Goal: Navigation & Orientation: Understand site structure

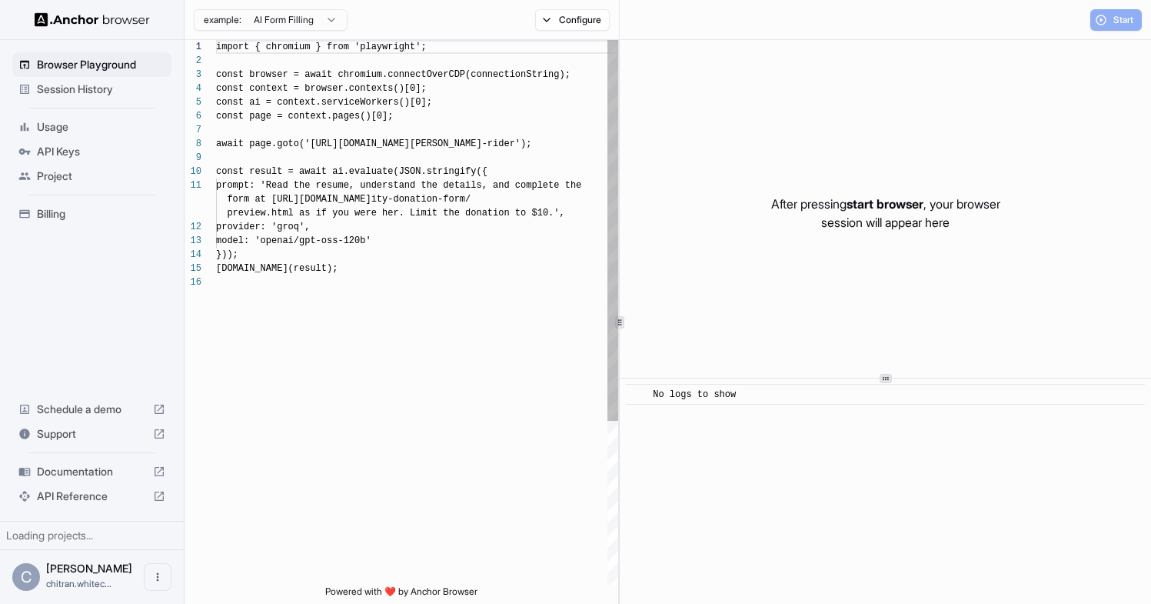
scroll to position [138, 0]
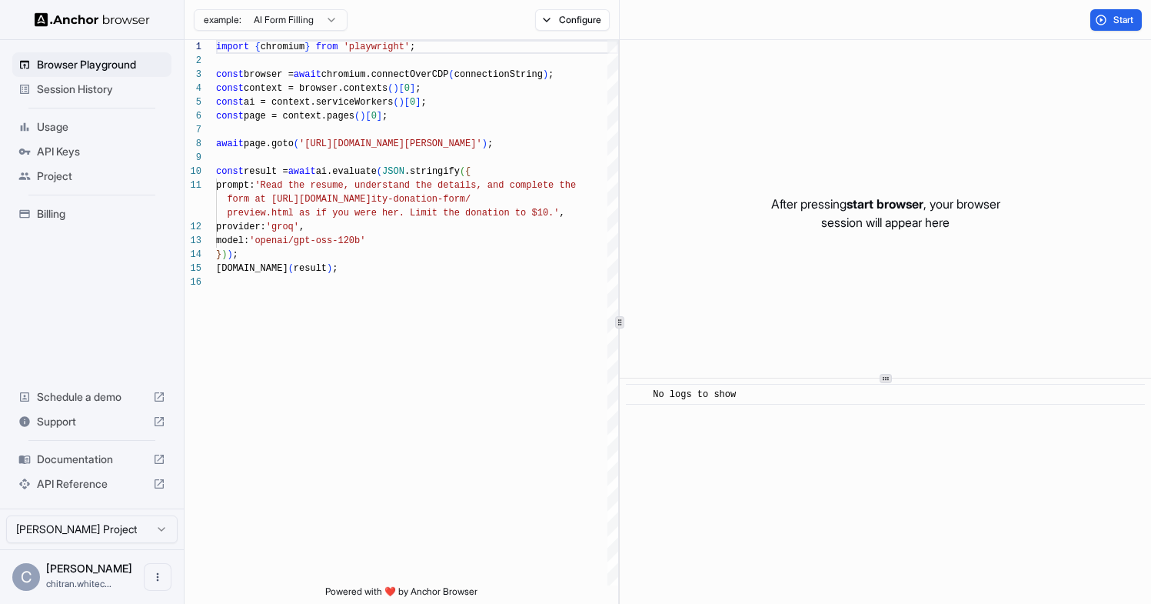
click at [20, 155] on icon at bounding box center [24, 151] width 12 height 12
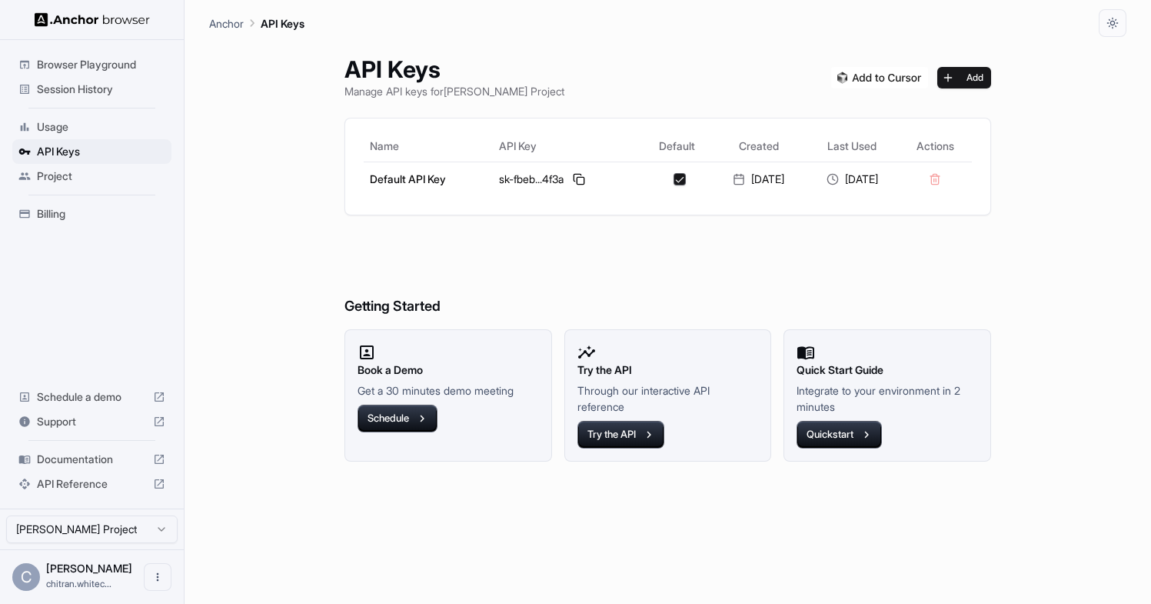
click at [60, 211] on span "Billing" at bounding box center [101, 213] width 128 height 15
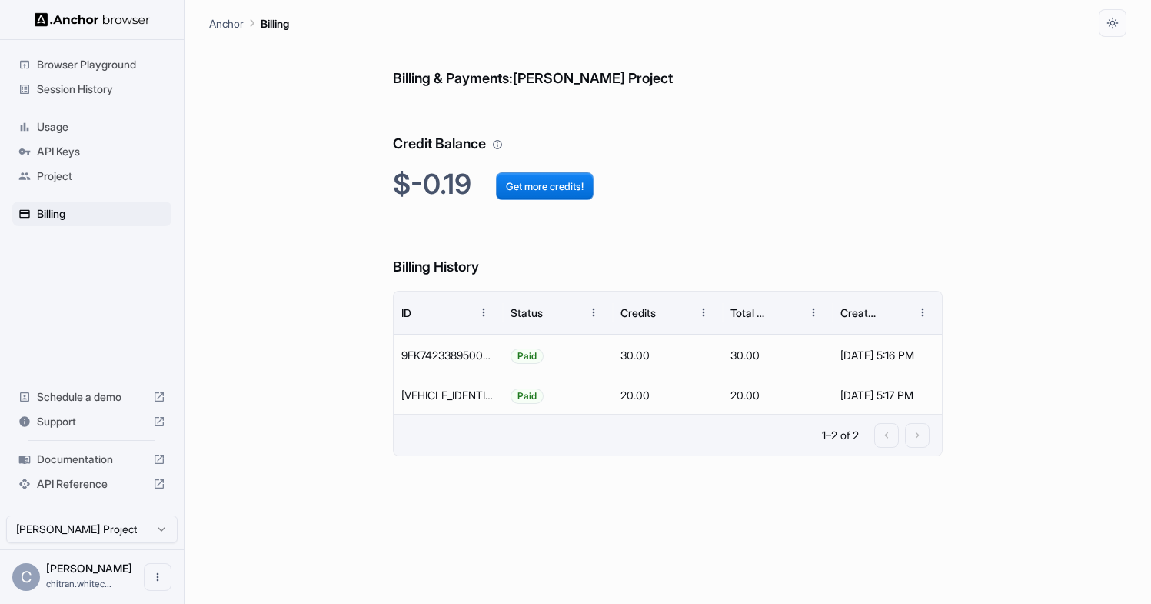
click at [78, 155] on span "API Keys" at bounding box center [101, 151] width 128 height 15
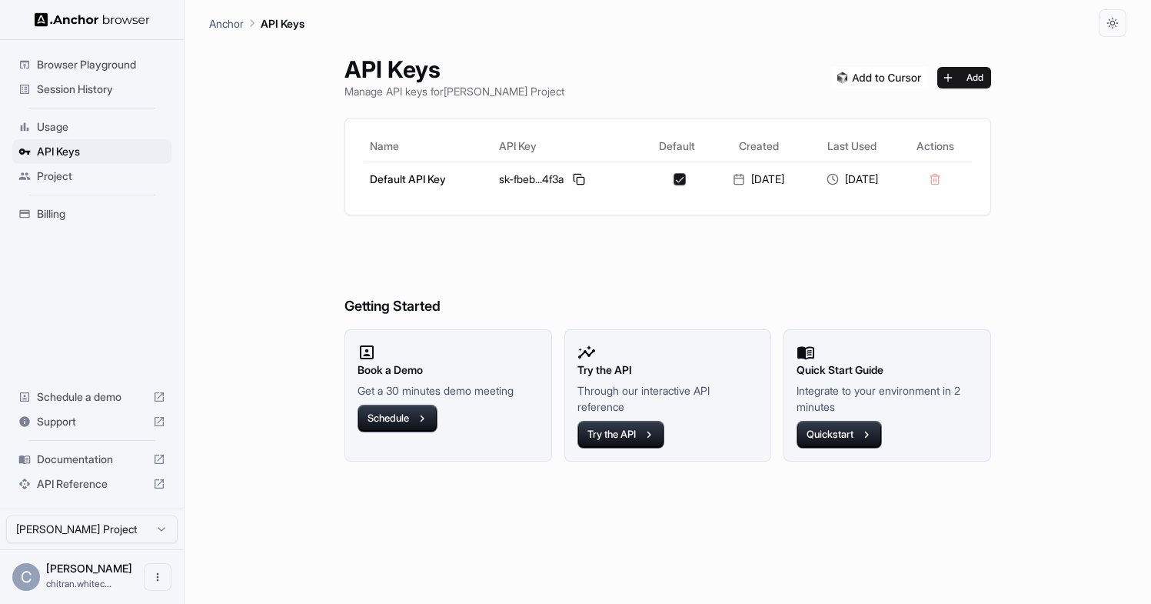
click at [107, 131] on span "Usage" at bounding box center [101, 126] width 128 height 15
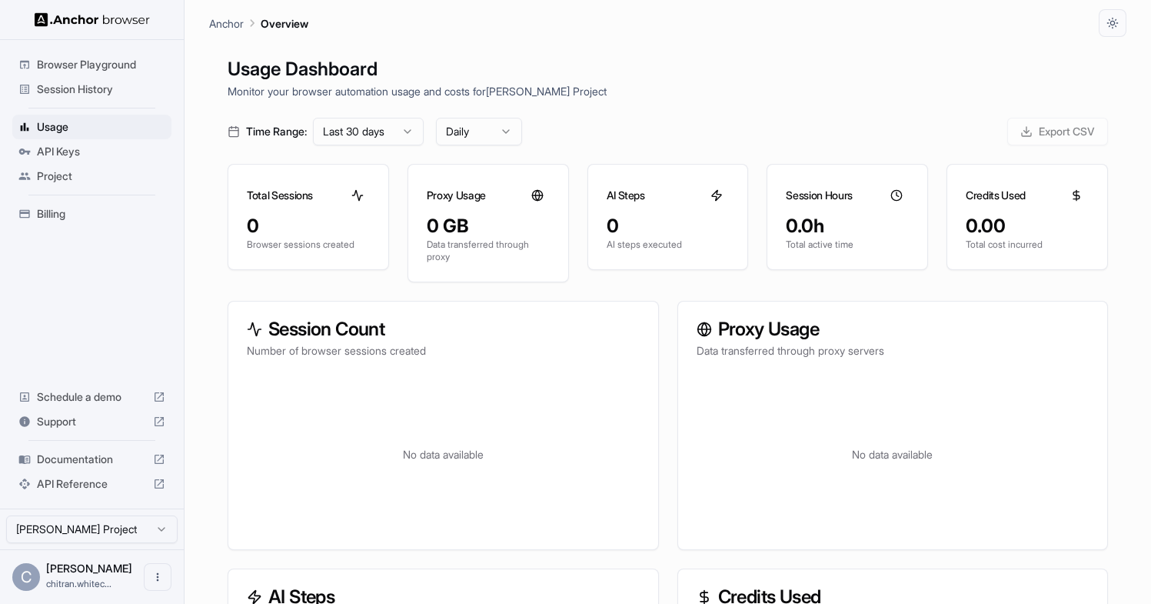
click at [105, 90] on span "Session History" at bounding box center [101, 88] width 128 height 15
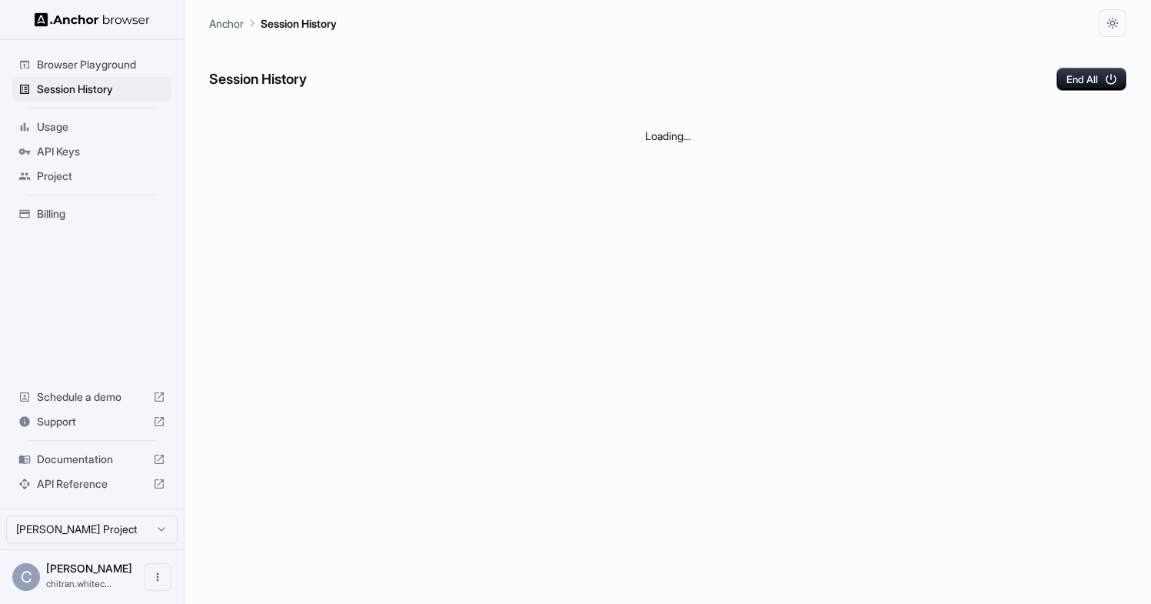
click at [106, 69] on span "Browser Playground" at bounding box center [101, 64] width 128 height 15
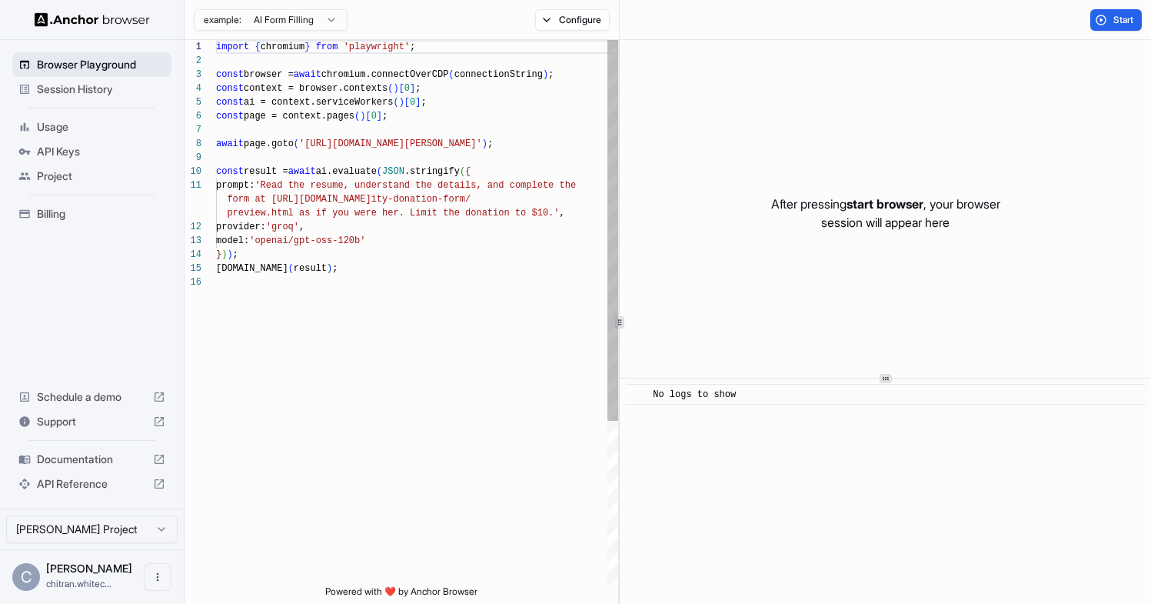
scroll to position [138, 0]
click at [61, 145] on span "API Keys" at bounding box center [101, 151] width 128 height 15
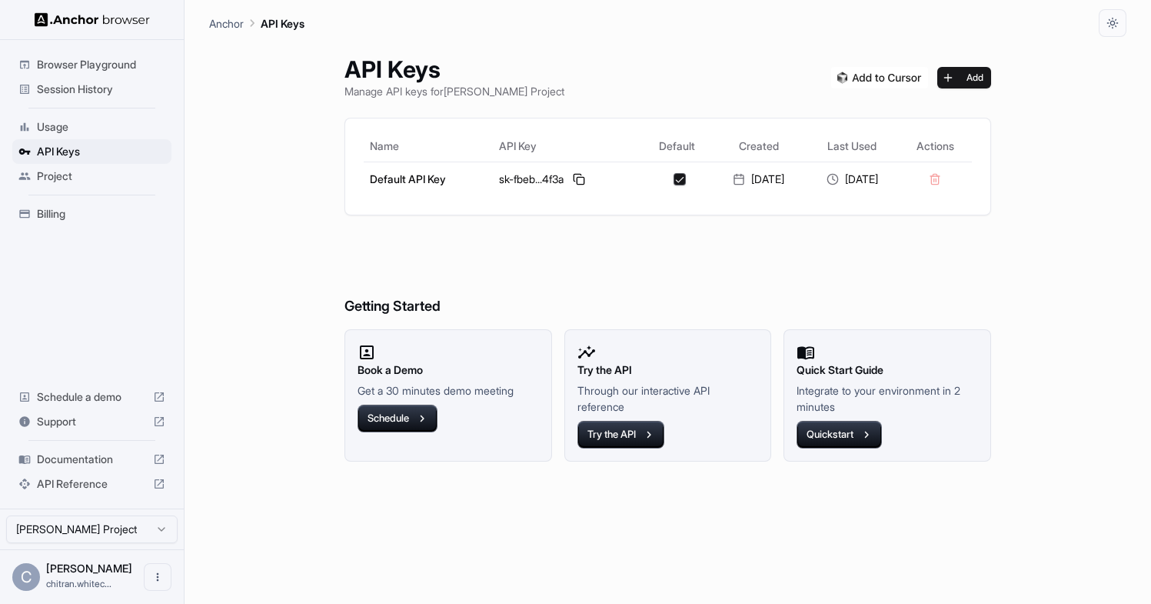
click at [79, 214] on span "Billing" at bounding box center [101, 213] width 128 height 15
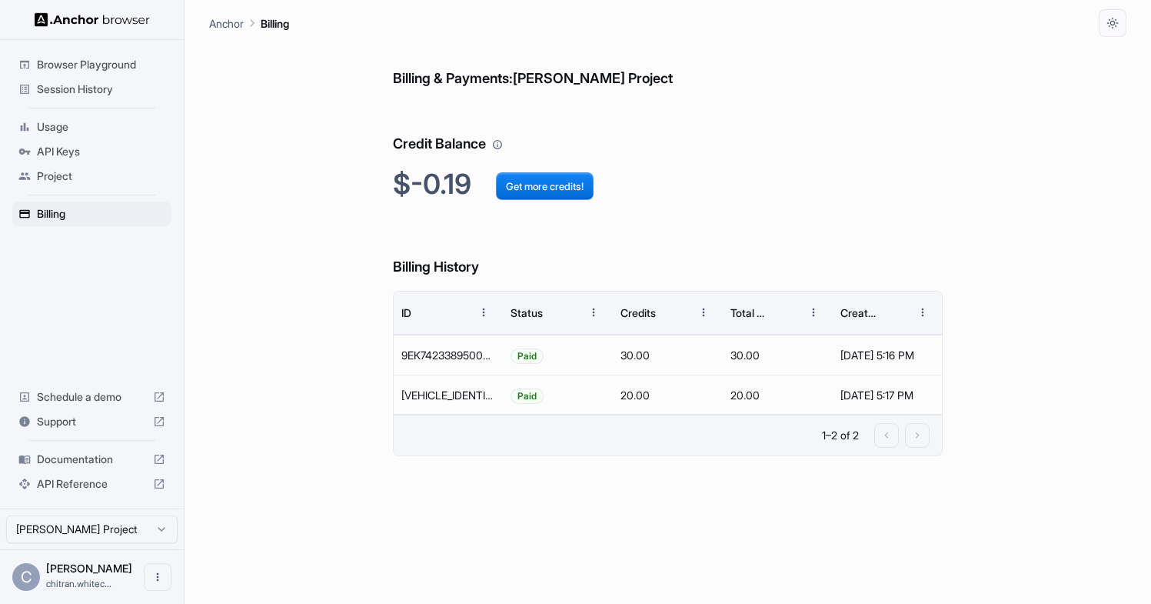
click at [94, 147] on span "API Keys" at bounding box center [101, 151] width 128 height 15
